Goal: Task Accomplishment & Management: Complete application form

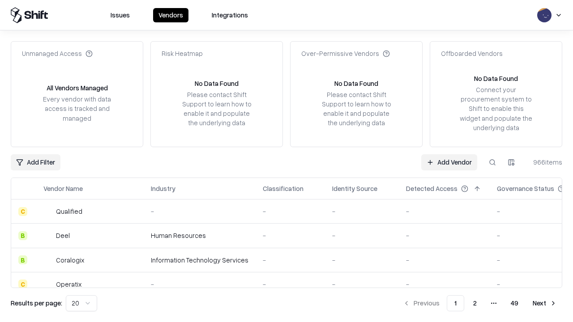
click at [449, 162] on link "Add Vendor" at bounding box center [449, 163] width 56 height 16
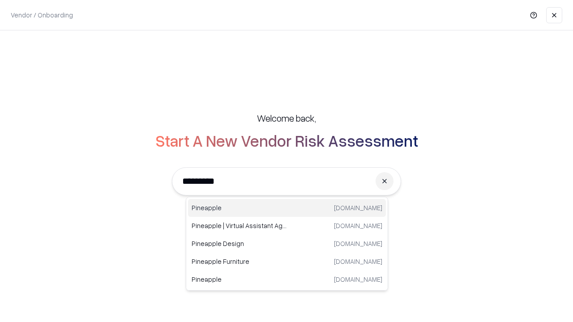
click at [287, 208] on div "Pineapple [DOMAIN_NAME]" at bounding box center [287, 208] width 198 height 18
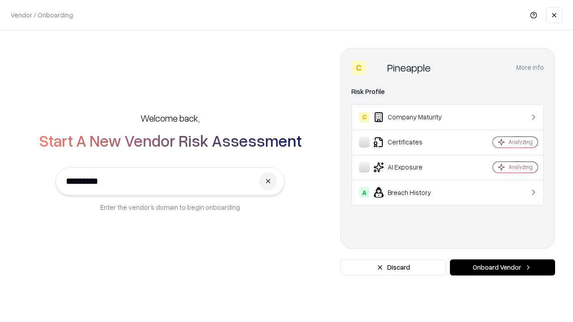
type input "*********"
click at [502, 268] on button "Onboard Vendor" at bounding box center [502, 268] width 105 height 16
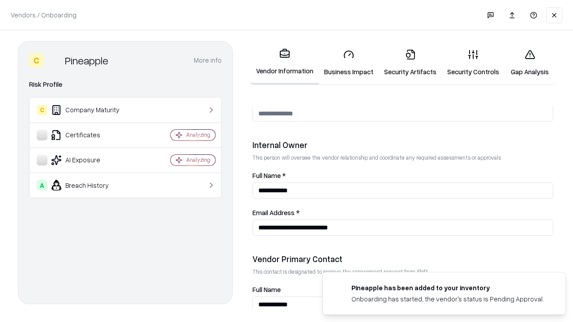
scroll to position [464, 0]
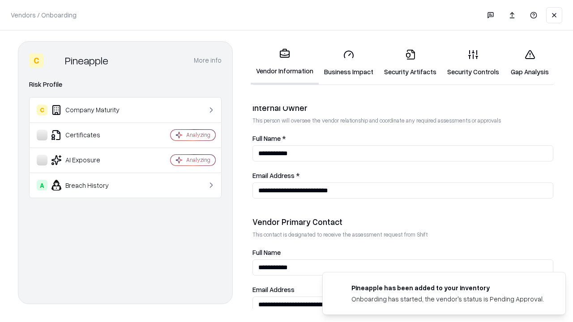
click at [349, 63] on link "Business Impact" at bounding box center [349, 63] width 60 height 42
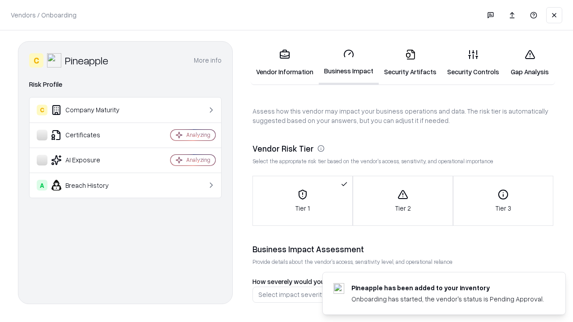
click at [410, 63] on link "Security Artifacts" at bounding box center [410, 63] width 63 height 42
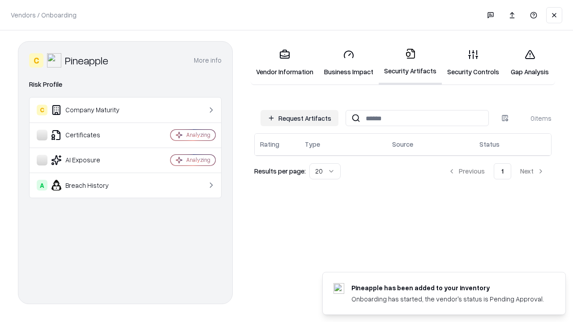
click at [300, 118] on button "Request Artifacts" at bounding box center [300, 118] width 78 height 16
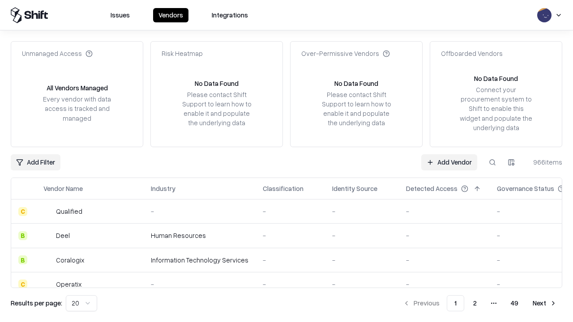
click at [449, 162] on link "Add Vendor" at bounding box center [449, 163] width 56 height 16
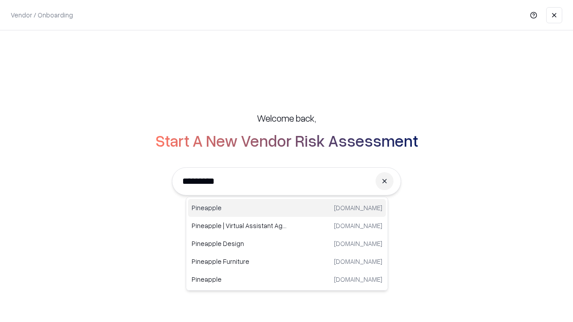
click at [287, 208] on div "Pineapple [DOMAIN_NAME]" at bounding box center [287, 208] width 198 height 18
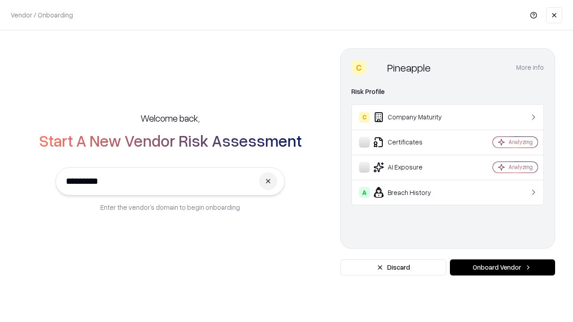
type input "*********"
click at [502, 268] on button "Onboard Vendor" at bounding box center [502, 268] width 105 height 16
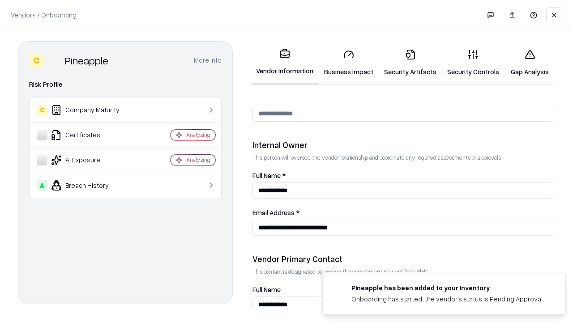
scroll to position [464, 0]
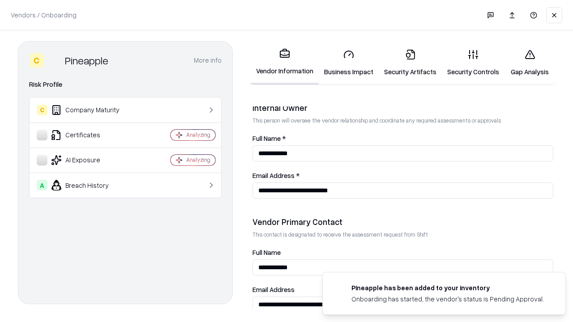
click at [530, 63] on link "Gap Analysis" at bounding box center [530, 63] width 51 height 42
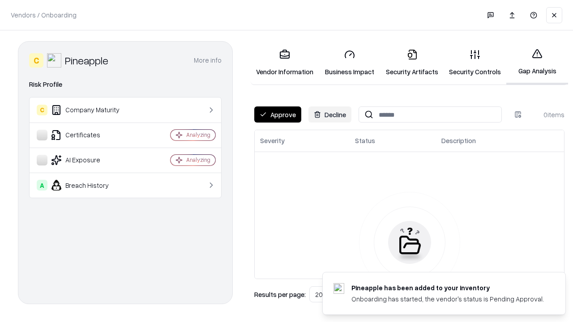
click at [278, 115] on button "Approve" at bounding box center [277, 115] width 47 height 16
